Goal: Download file/media

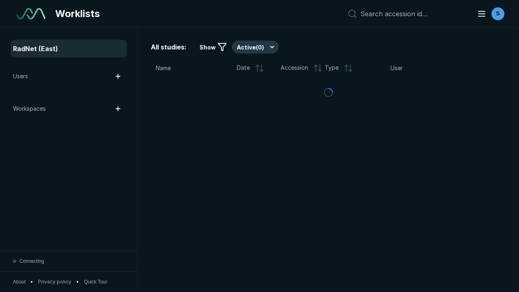
scroll to position [2213, 3376]
